Goal: Task Accomplishment & Management: Manage account settings

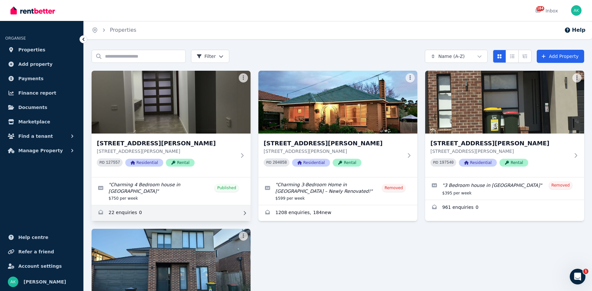
click at [117, 207] on link "Enquiries for 5 Rhone Drive, Wollert" at bounding box center [171, 213] width 159 height 16
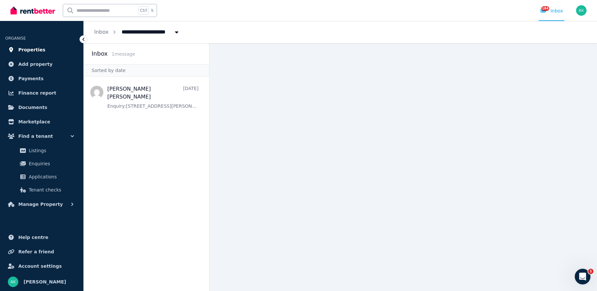
click at [25, 50] on span "Properties" at bounding box center [31, 50] width 27 height 8
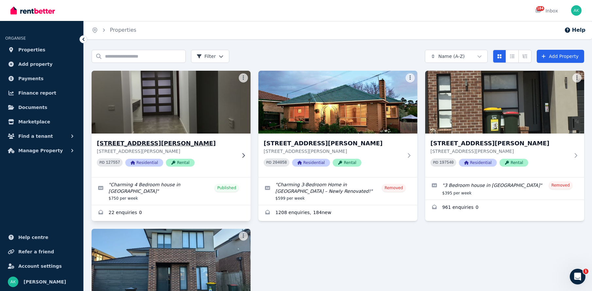
click at [184, 106] on img at bounding box center [171, 102] width 167 height 66
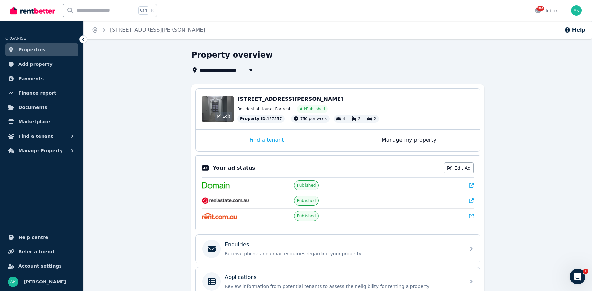
click at [227, 109] on div "Edit" at bounding box center [217, 109] width 31 height 26
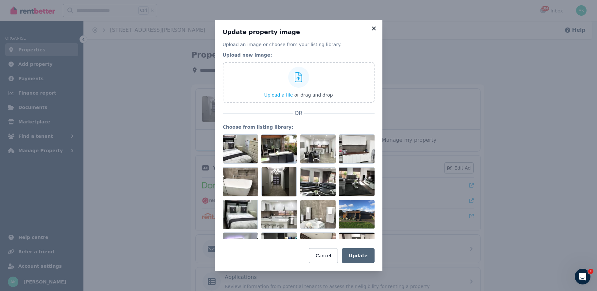
click at [374, 27] on icon at bounding box center [374, 29] width 7 height 6
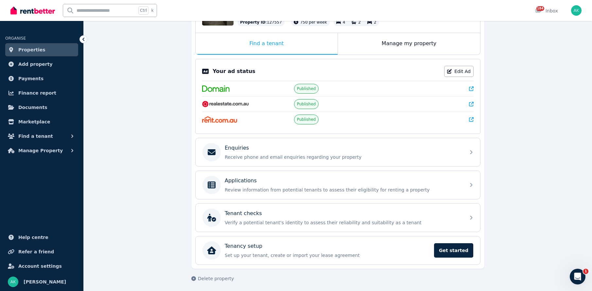
scroll to position [99, 0]
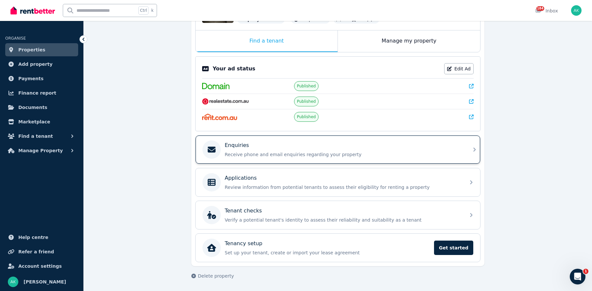
click at [237, 145] on p "Enquiries" at bounding box center [237, 145] width 24 height 8
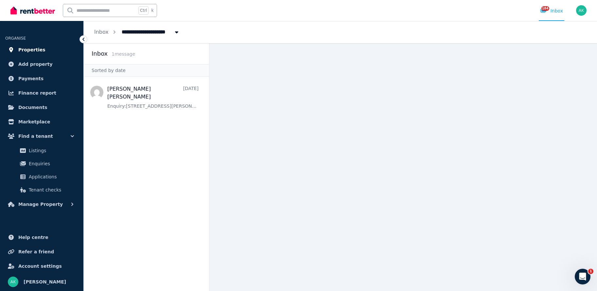
click at [34, 48] on span "Properties" at bounding box center [31, 50] width 27 height 8
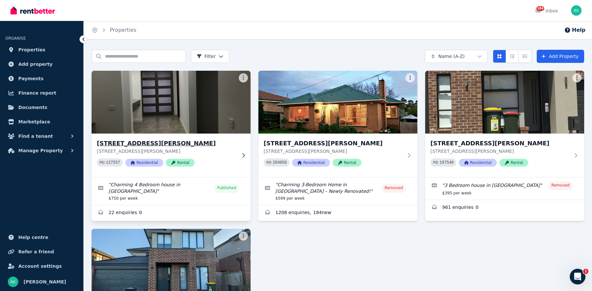
click at [167, 107] on img at bounding box center [171, 102] width 167 height 66
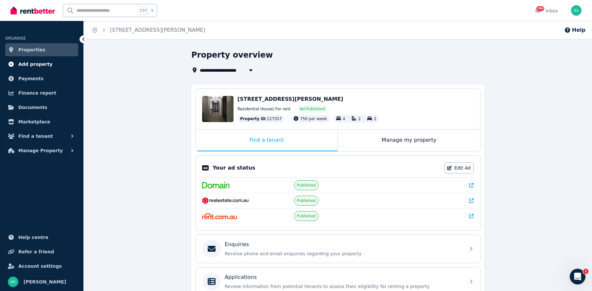
click at [35, 63] on span "Add property" at bounding box center [35, 64] width 34 height 8
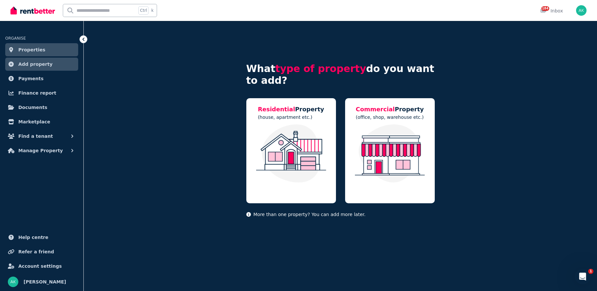
click at [28, 50] on span "Properties" at bounding box center [31, 50] width 27 height 8
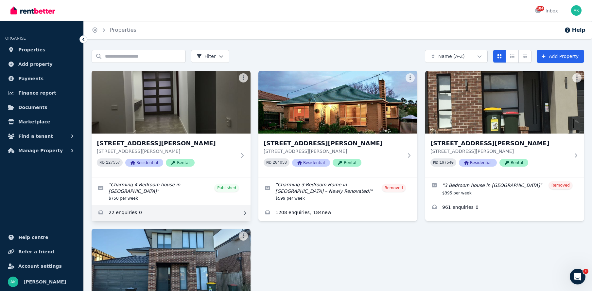
click at [122, 208] on link "Enquiries for 5 Rhone Drive, Wollert" at bounding box center [171, 213] width 159 height 16
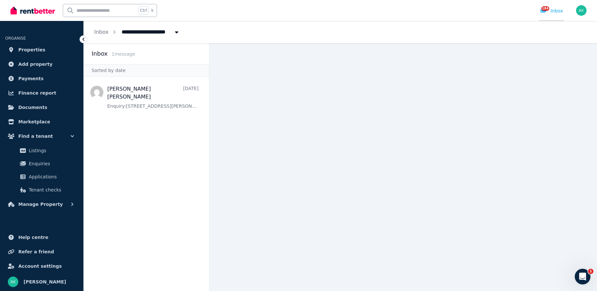
click at [552, 10] on div "184 Inbox" at bounding box center [551, 11] width 23 height 7
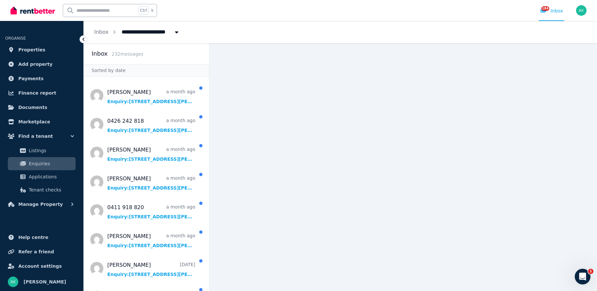
scroll to position [113, 0]
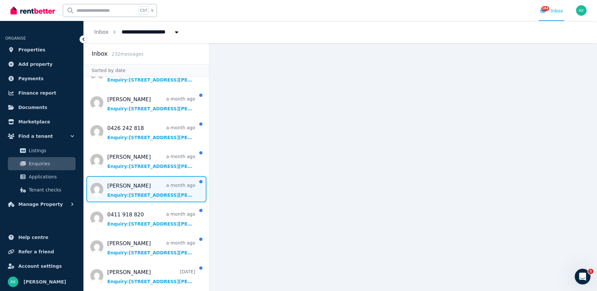
click at [131, 180] on span "Message list" at bounding box center [146, 189] width 125 height 26
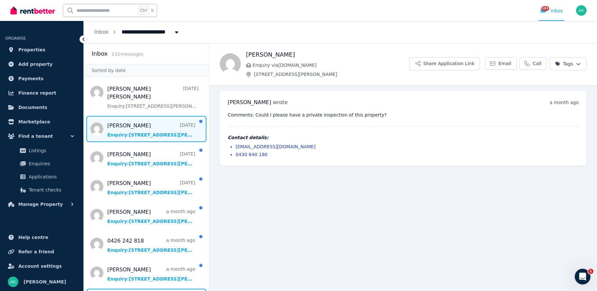
click at [135, 119] on span "Message list" at bounding box center [146, 129] width 125 height 26
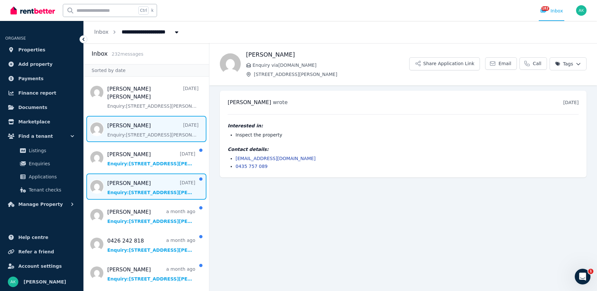
click at [129, 175] on span "Message list" at bounding box center [146, 186] width 125 height 26
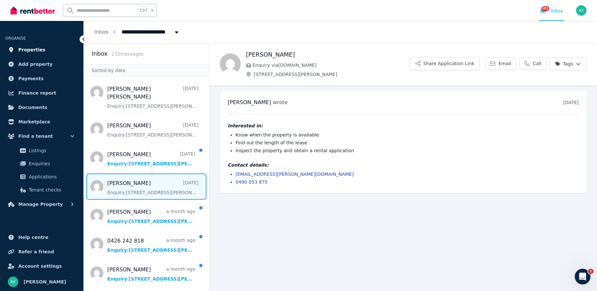
click at [26, 49] on span "Properties" at bounding box center [31, 50] width 27 height 8
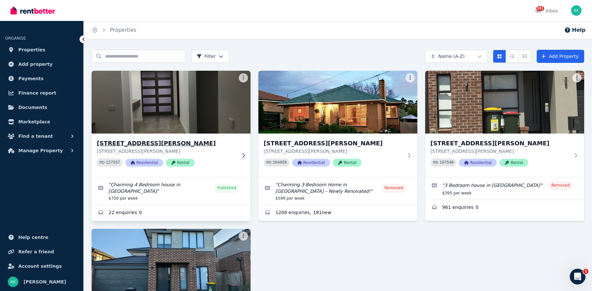
click at [186, 112] on img at bounding box center [171, 102] width 167 height 66
